Goal: Information Seeking & Learning: Learn about a topic

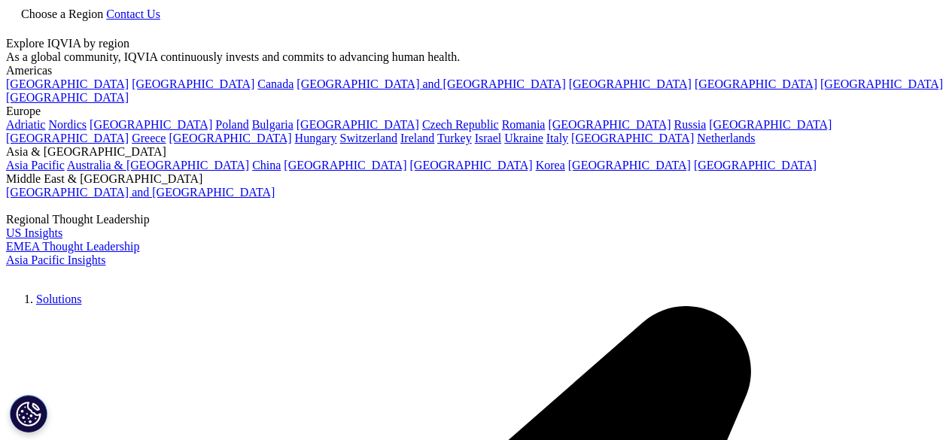
type input "Healthcaree"
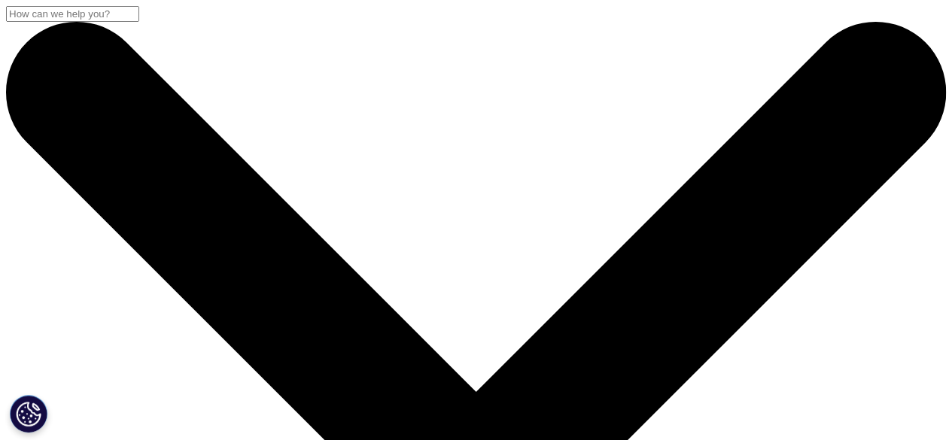
type input "[GEOGRAPHIC_DATA]"
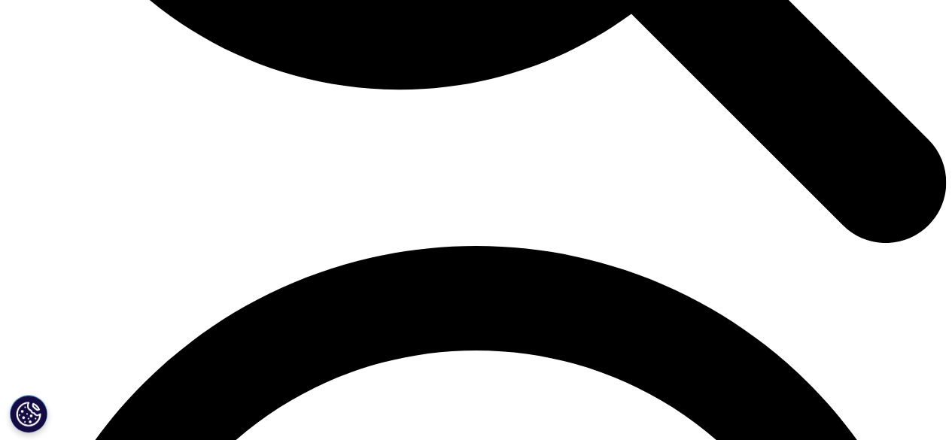
scroll to position [1695, 0]
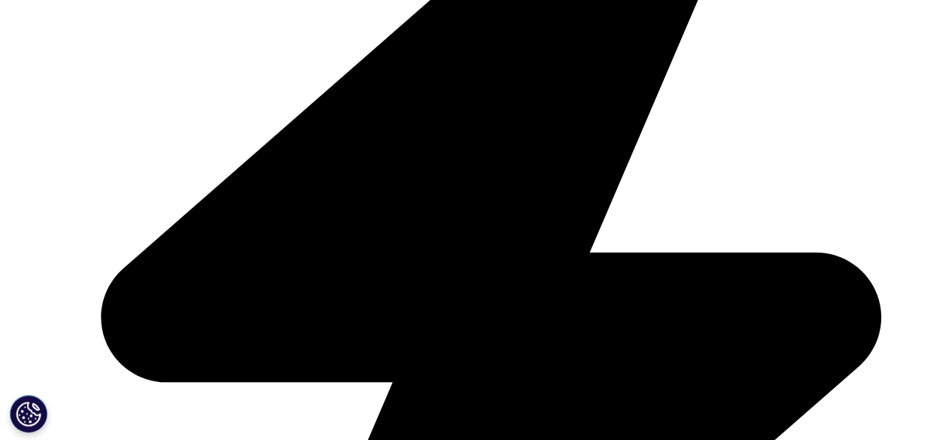
scroll to position [3357, 0]
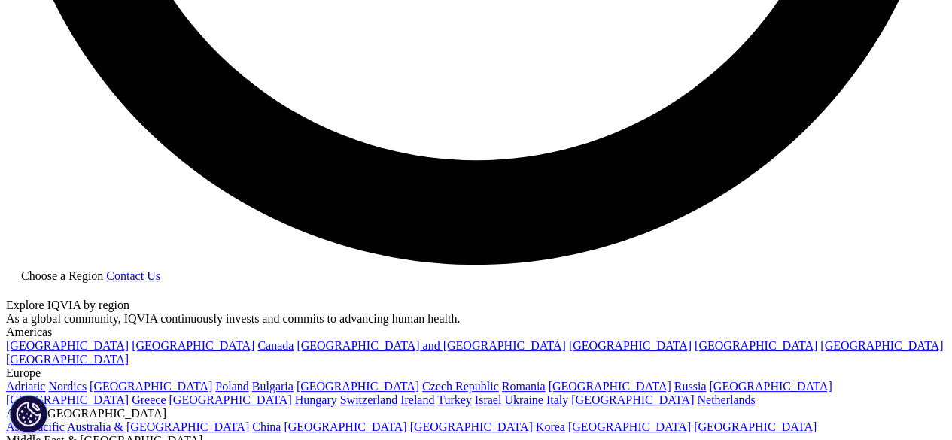
scroll to position [2576, 0]
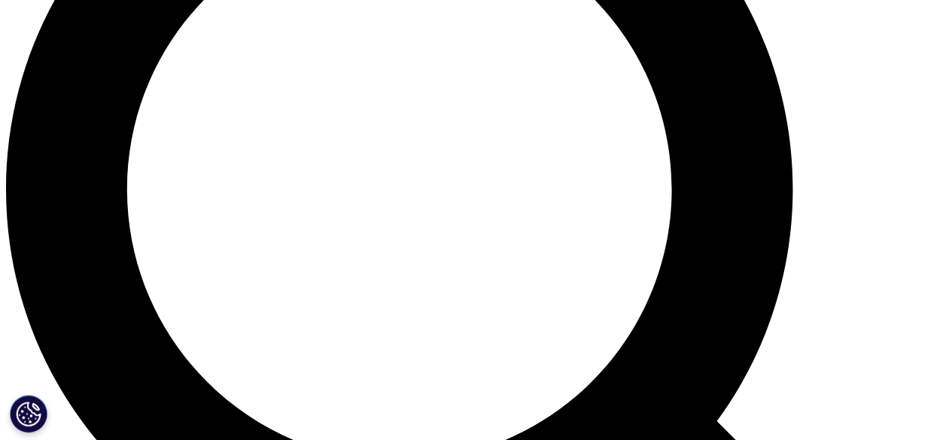
scroll to position [1176, 0]
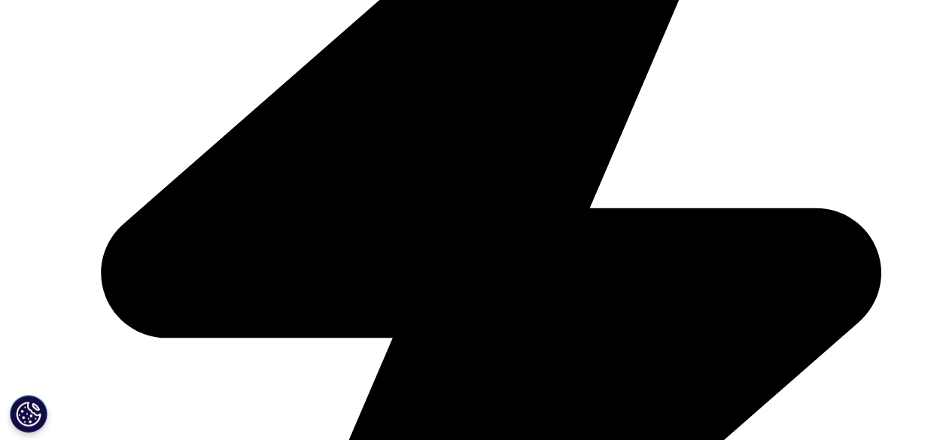
scroll to position [3442, 0]
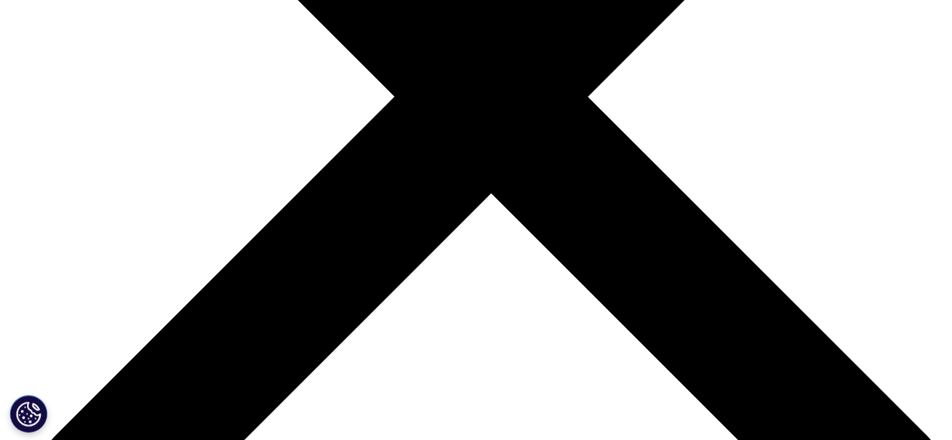
scroll to position [4586, 0]
